Goal: Information Seeking & Learning: Find specific fact

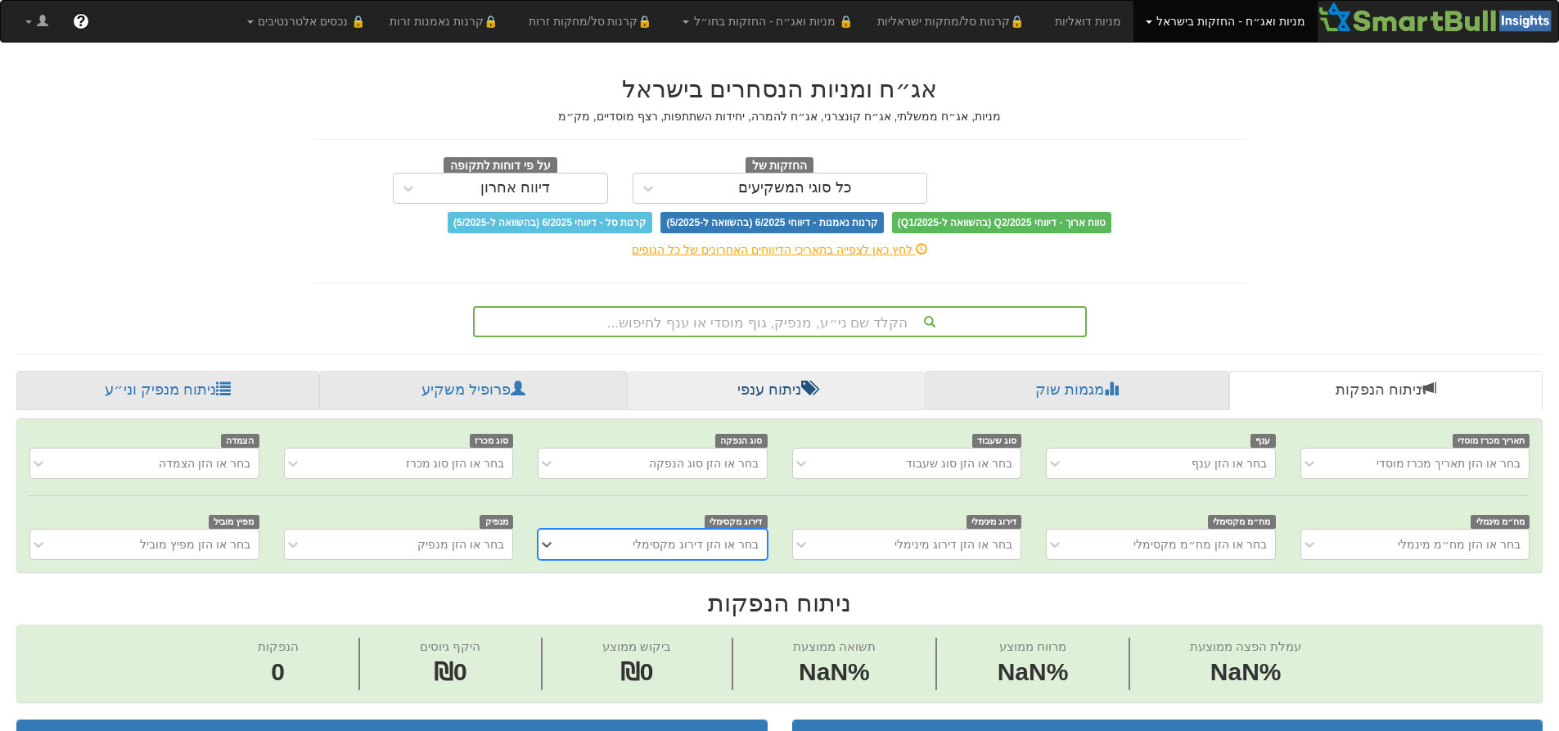
scroll to position [0, 12]
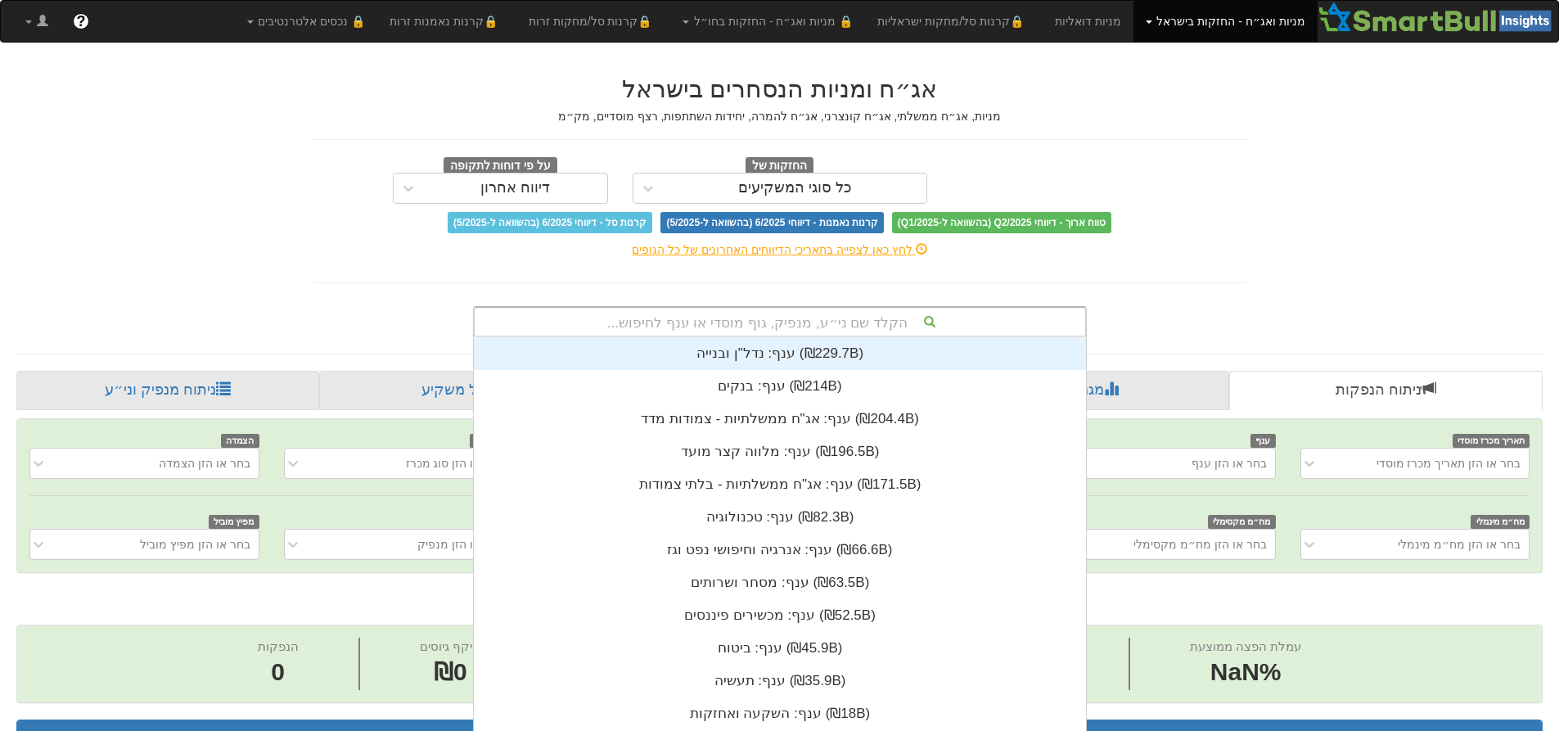
click at [863, 318] on div "הקלד שם ני״ע, מנפיק, גוף מוסדי או ענף לחיפוש..." at bounding box center [780, 322] width 611 height 28
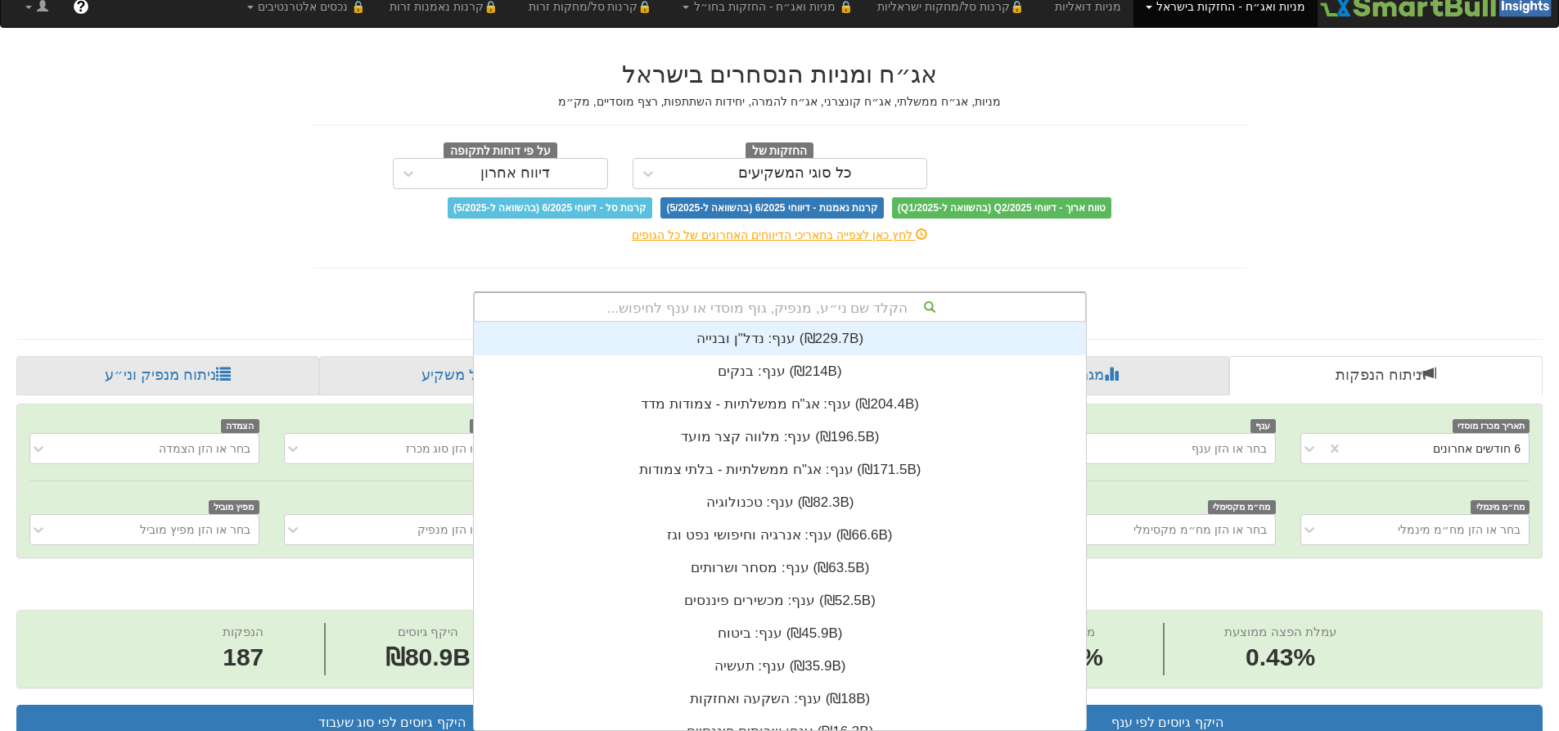
scroll to position [0, 0]
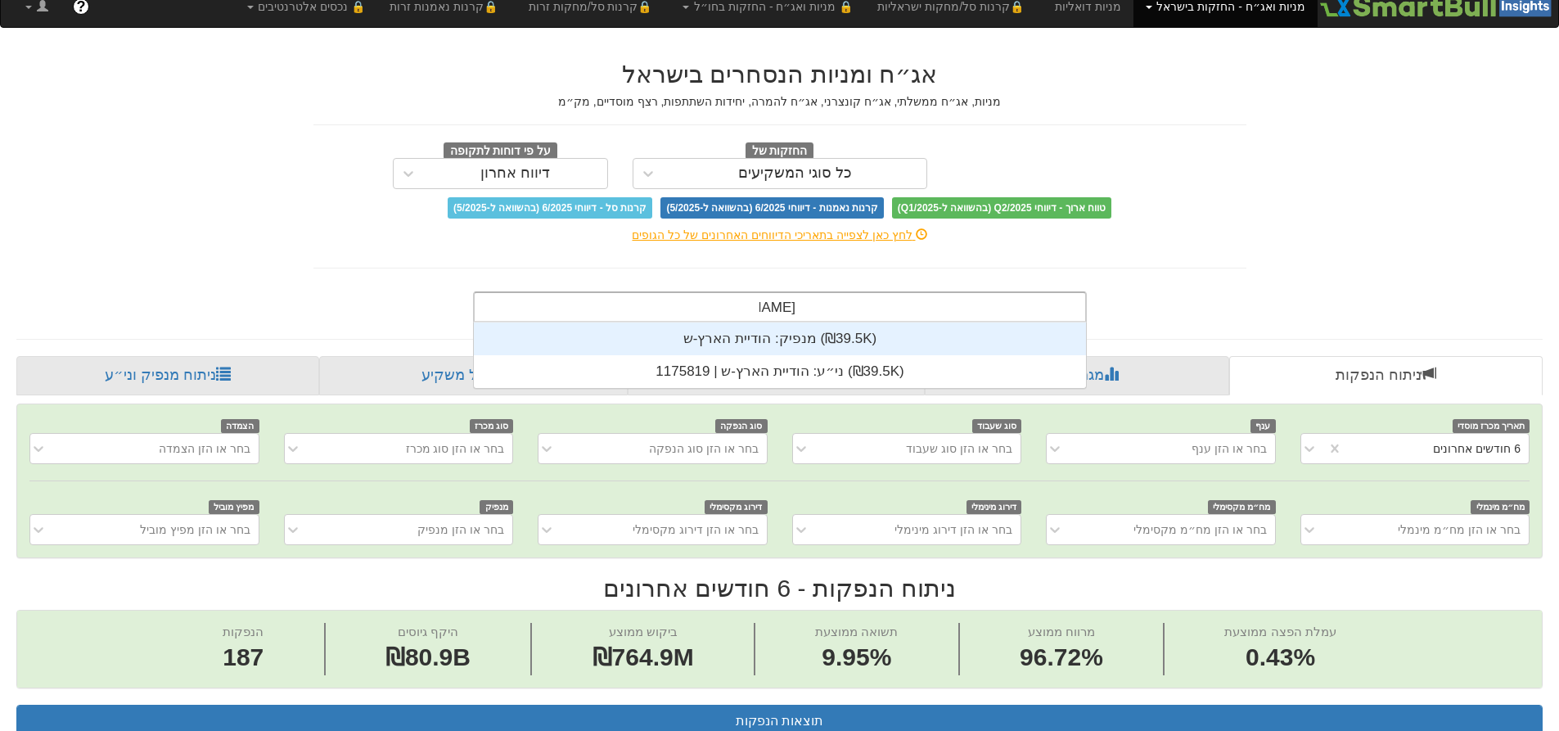
type input "הודיית"
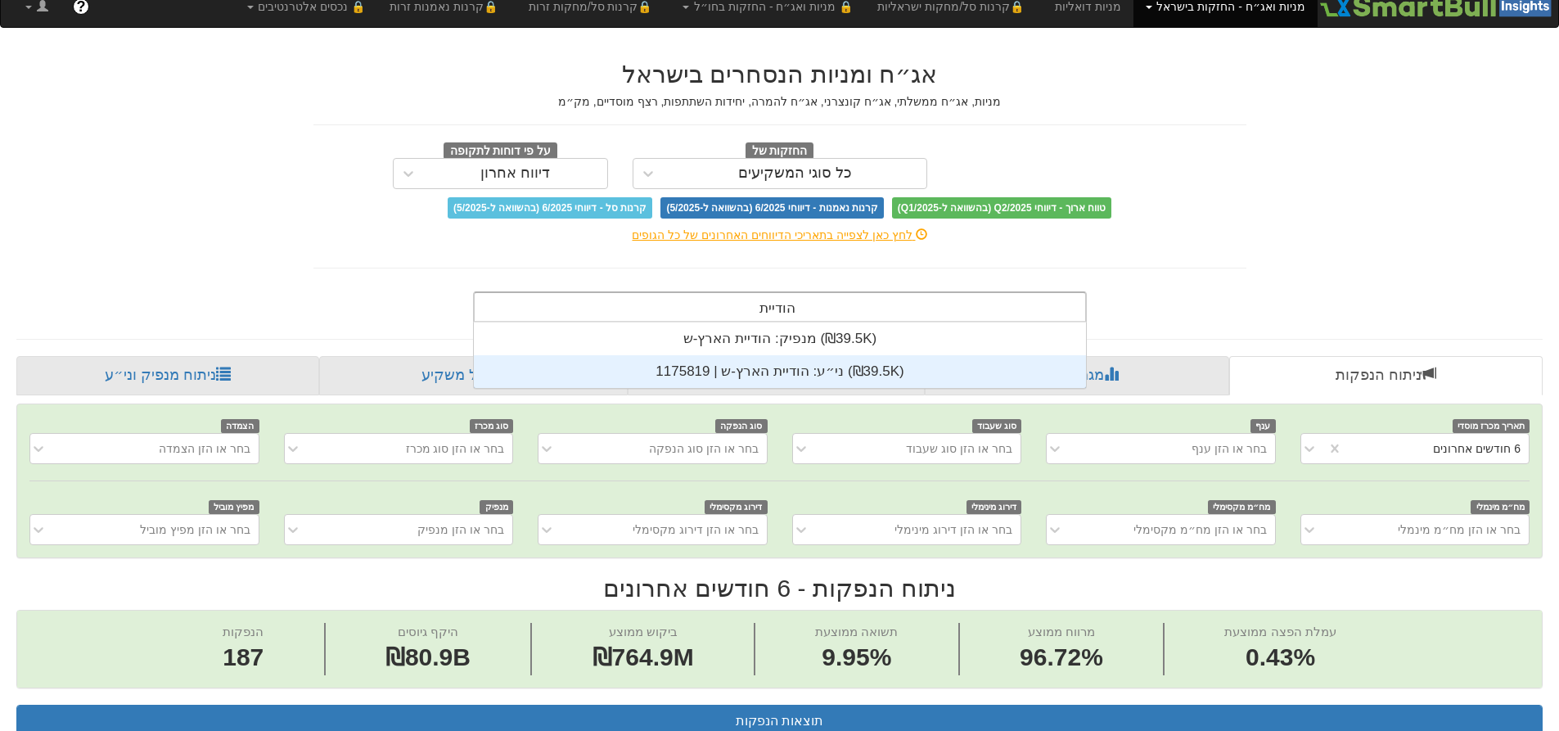
click at [878, 365] on div "ני״ע: ‏הודיית הארץ-ש | 1175819 ‎(₪39.5K)‎" at bounding box center [780, 371] width 612 height 33
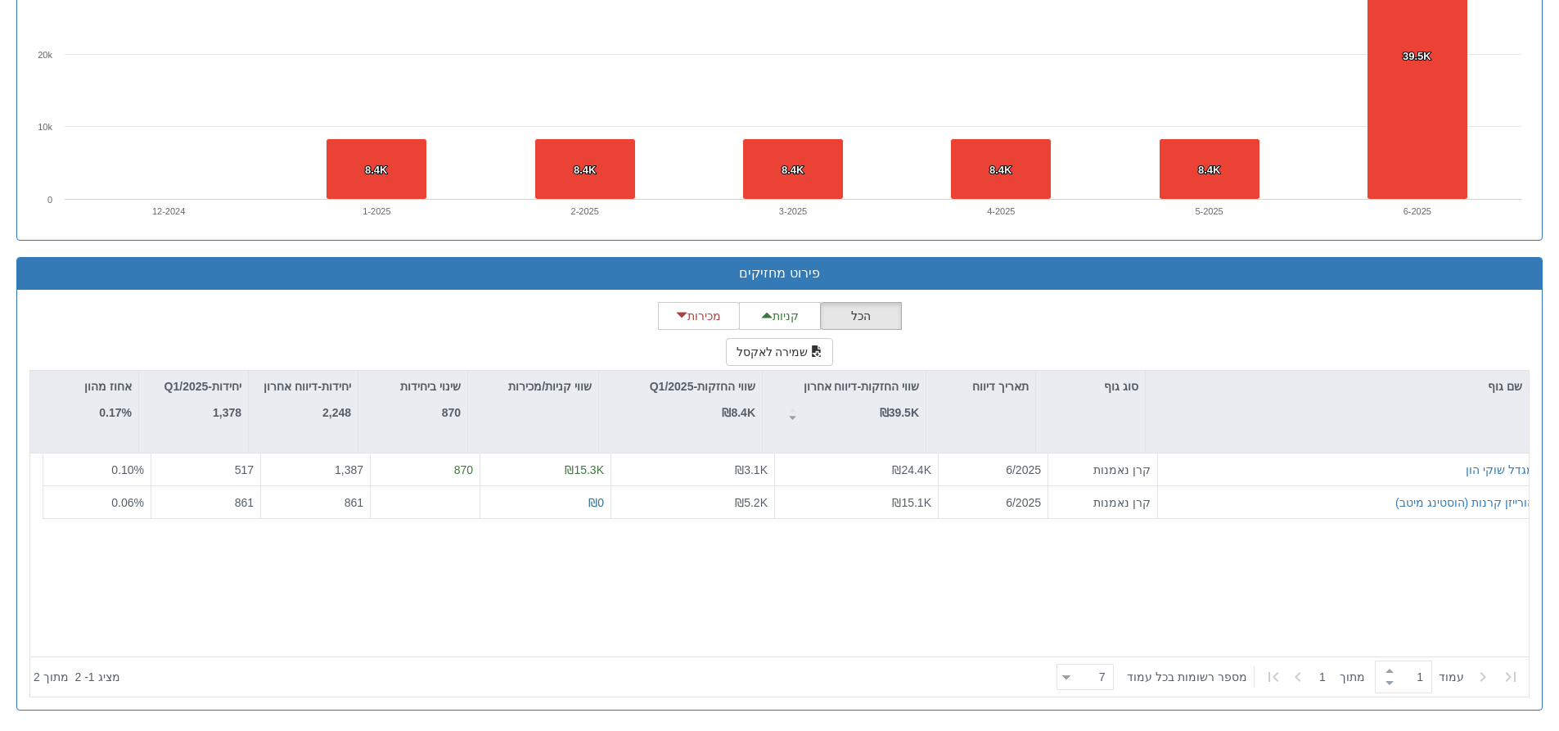
scroll to position [408, 0]
